Goal: Task Accomplishment & Management: Manage account settings

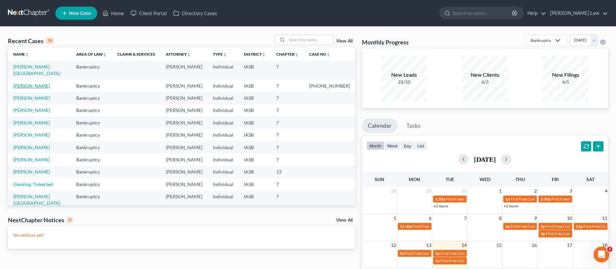
click at [26, 83] on link "[PERSON_NAME]" at bounding box center [31, 86] width 37 height 6
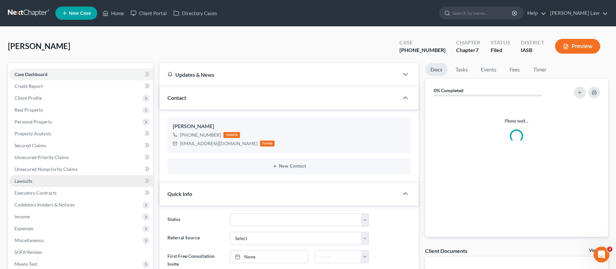
click at [32, 180] on link "Lawsuits" at bounding box center [81, 181] width 144 height 12
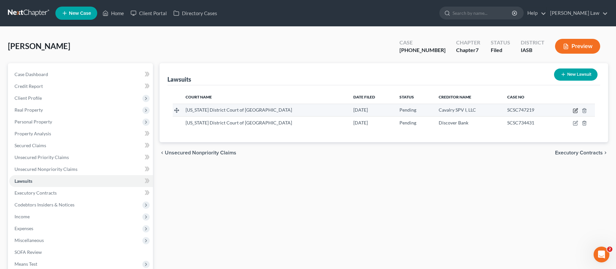
click at [573, 111] on icon "button" at bounding box center [575, 111] width 4 height 4
select select "16"
select select "0"
select select "4"
select select "6"
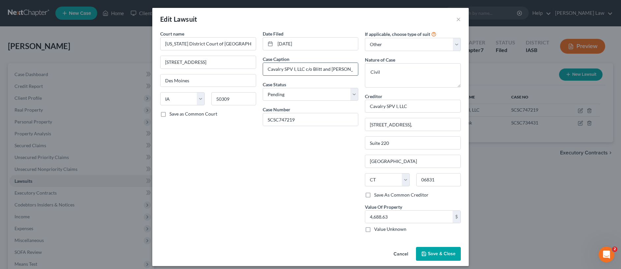
click at [340, 69] on input "Cavalry SPV I, LLC c/o Blitt and [PERSON_NAME], P.C vs [PERSON_NAME]" at bounding box center [310, 69] width 95 height 13
drag, startPoint x: 326, startPoint y: 70, endPoint x: 377, endPoint y: 71, distance: 51.1
click at [377, 71] on div "Court name * [US_STATE] District Court of [GEOGRAPHIC_DATA] [STREET_ADDRESS][GE…" at bounding box center [310, 134] width 307 height 208
click at [456, 20] on button "×" at bounding box center [458, 19] width 5 height 8
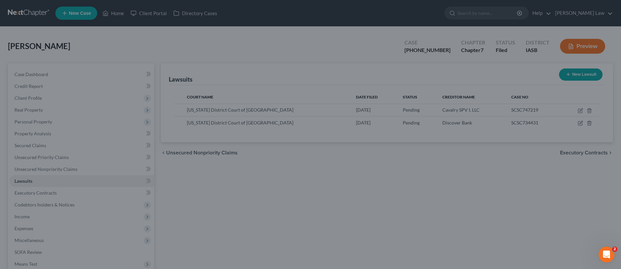
scroll to position [0, 0]
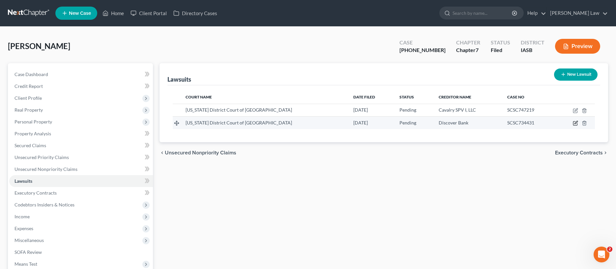
click at [574, 124] on icon "button" at bounding box center [575, 122] width 3 height 3
select select "16"
select select "0"
select select "4"
select select "7"
